Goal: Navigation & Orientation: Find specific page/section

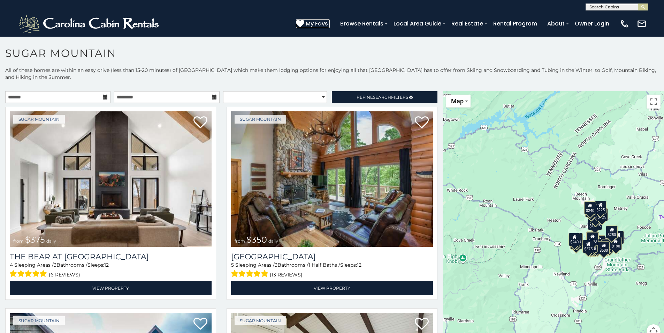
click at [302, 23] on icon at bounding box center [300, 23] width 8 height 8
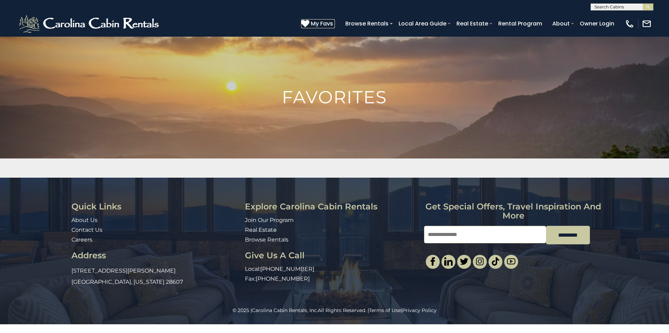
click at [320, 24] on span "My Favs" at bounding box center [322, 23] width 22 height 9
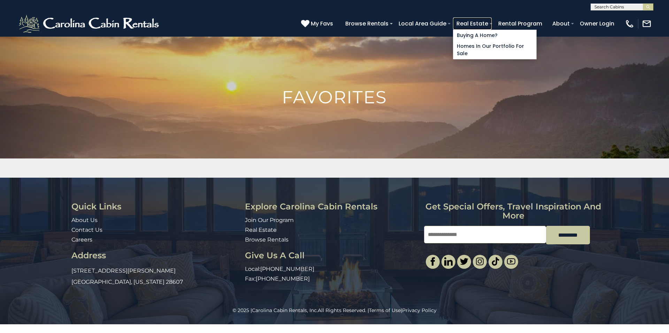
drag, startPoint x: 343, startPoint y: 306, endPoint x: 321, endPoint y: 290, distance: 27.3
click at [480, 25] on link "Real Estate" at bounding box center [472, 23] width 39 height 12
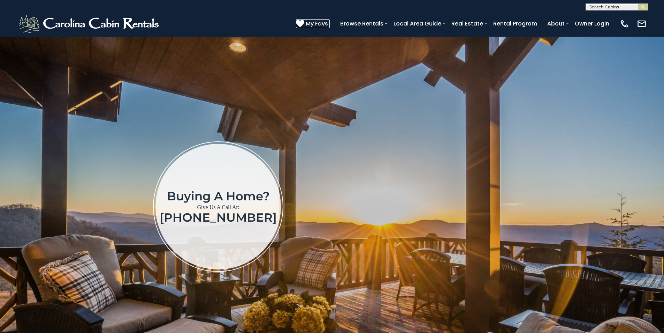
click at [326, 26] on span "My Favs" at bounding box center [317, 23] width 22 height 9
